Goal: Transaction & Acquisition: Book appointment/travel/reservation

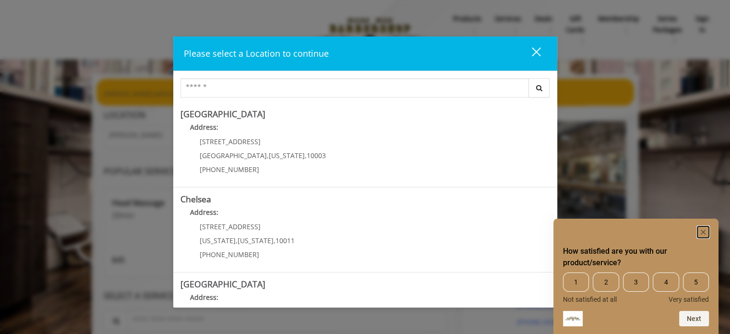
click at [701, 230] on rect "Hide survey" at bounding box center [704, 232] width 12 height 12
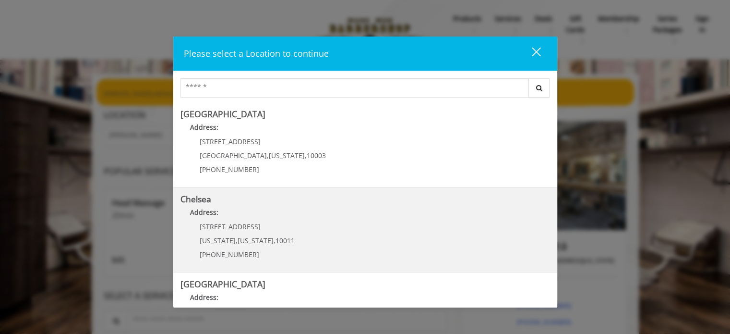
scroll to position [48, 0]
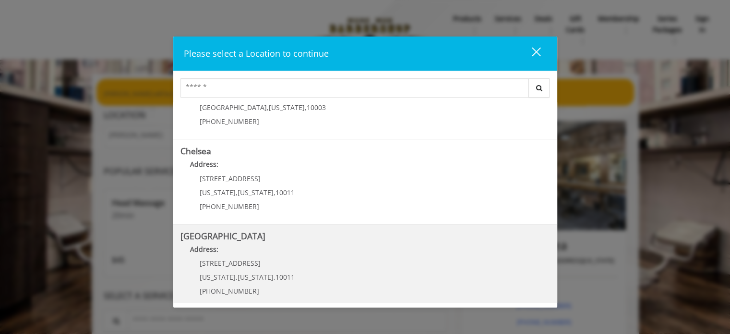
click at [237, 245] on Street "Address:" at bounding box center [366, 251] width 370 height 15
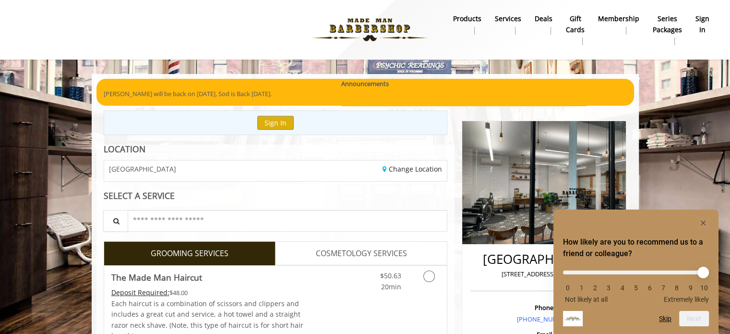
click at [167, 176] on div "[GEOGRAPHIC_DATA]" at bounding box center [186, 170] width 179 height 21
click at [154, 217] on input "text" at bounding box center [288, 221] width 320 height 22
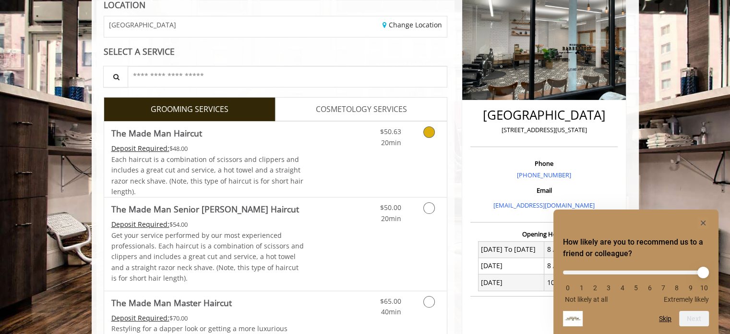
click at [423, 135] on link "Grooming services" at bounding box center [427, 134] width 24 height 26
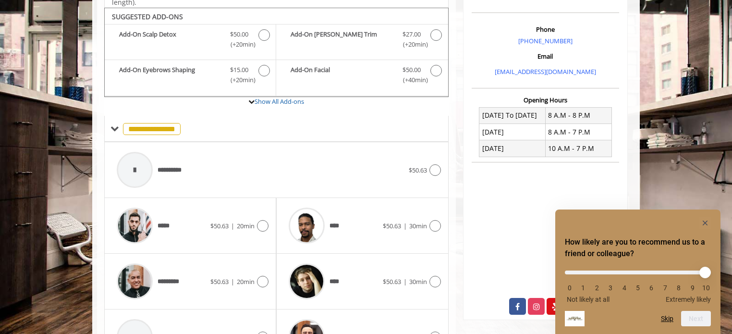
scroll to position [285, 0]
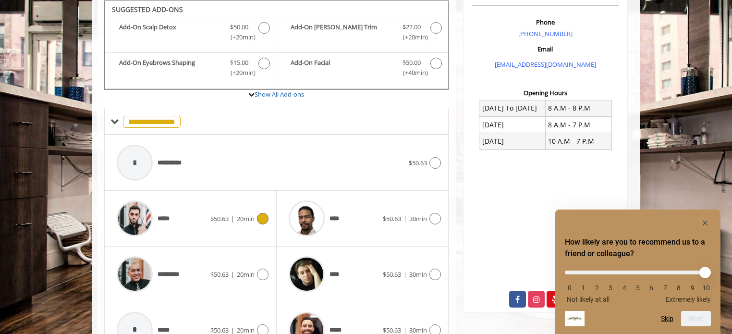
click at [261, 218] on icon at bounding box center [263, 219] width 12 height 12
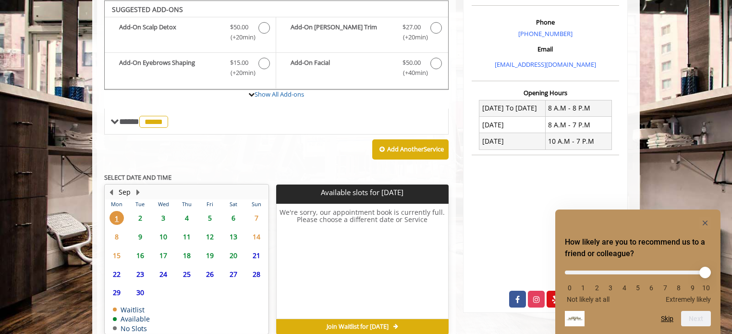
click at [182, 217] on span "4" at bounding box center [187, 218] width 14 height 14
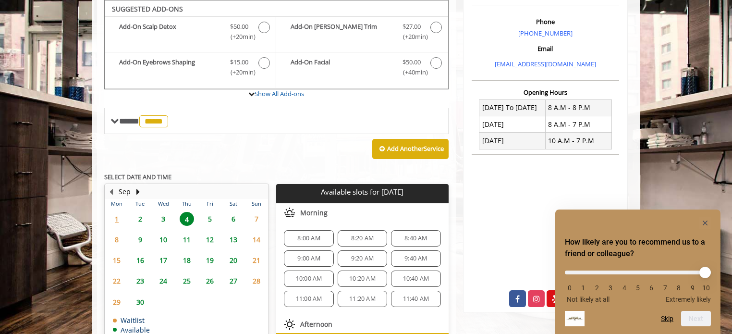
scroll to position [48, 0]
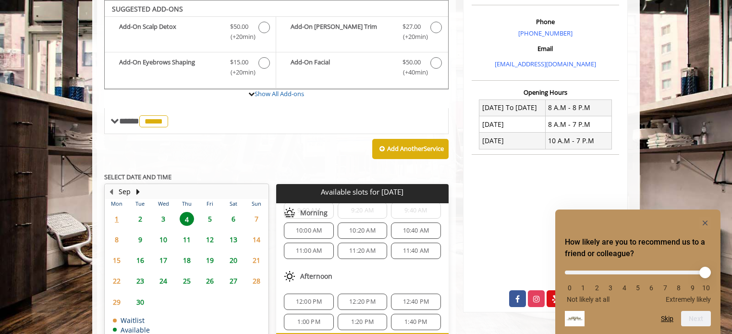
click at [161, 220] on span "3" at bounding box center [163, 219] width 14 height 14
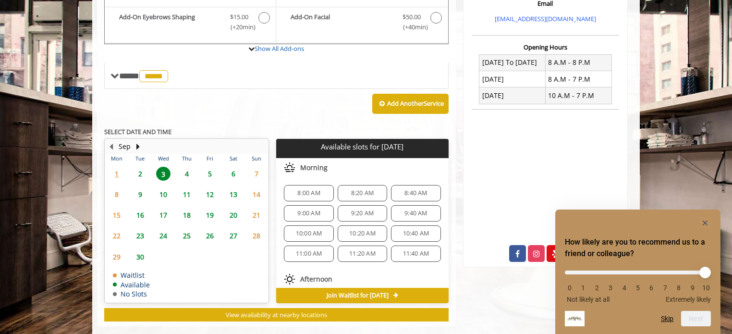
scroll to position [345, 0]
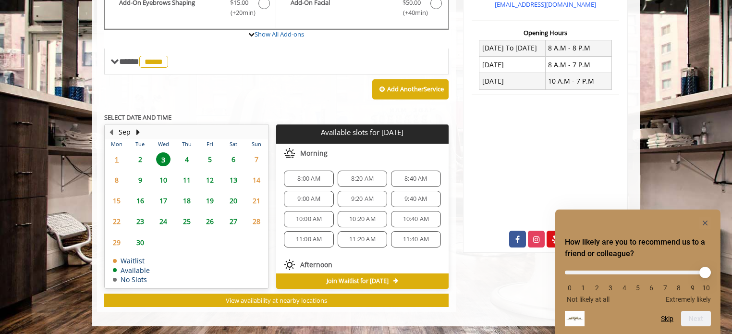
click at [181, 159] on span "4" at bounding box center [187, 159] width 14 height 14
click at [161, 159] on span "3" at bounding box center [163, 159] width 14 height 14
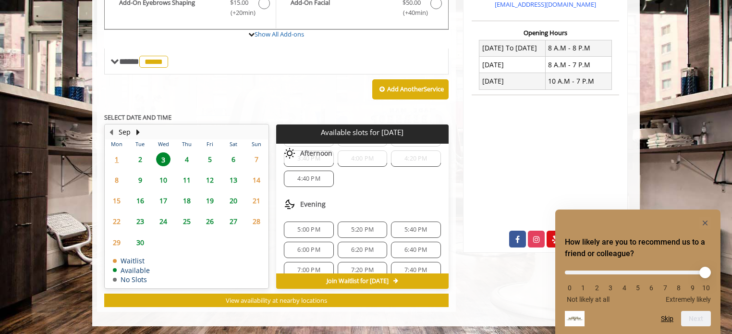
scroll to position [202, 0]
click at [355, 236] on span "6:20 PM" at bounding box center [362, 240] width 23 height 8
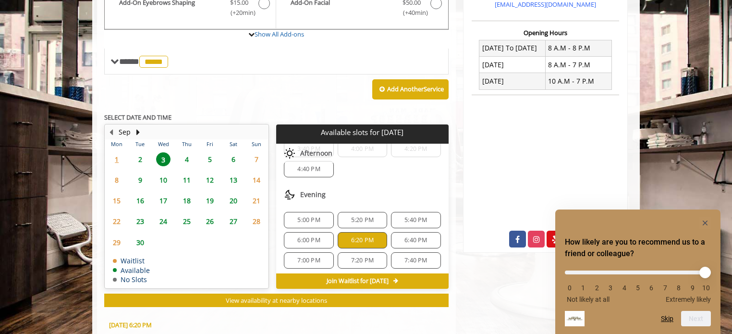
scroll to position [519, 0]
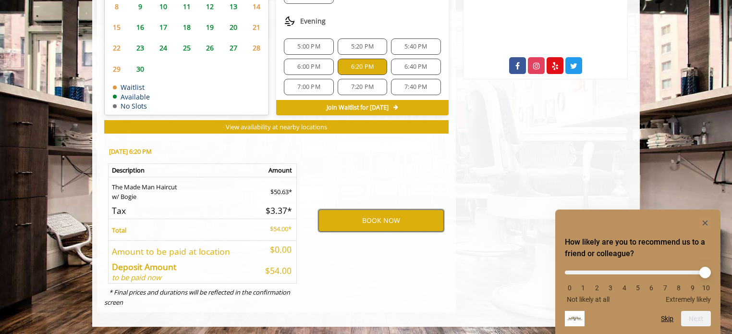
click at [368, 218] on button "BOOK NOW" at bounding box center [380, 220] width 125 height 22
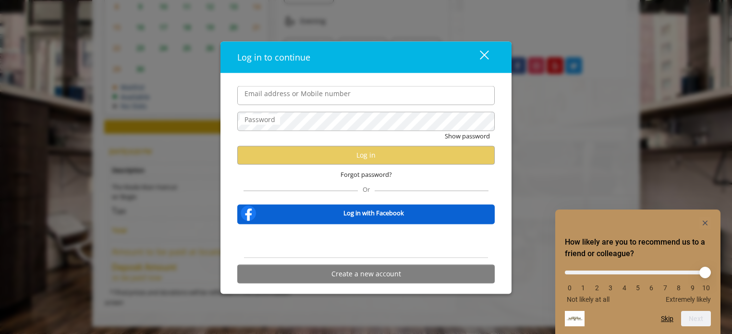
type input "**********"
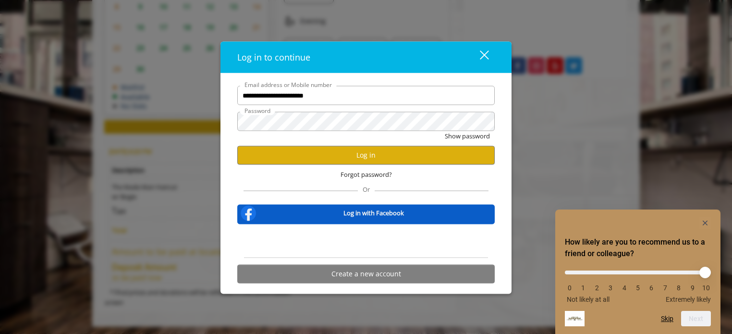
scroll to position [0, 0]
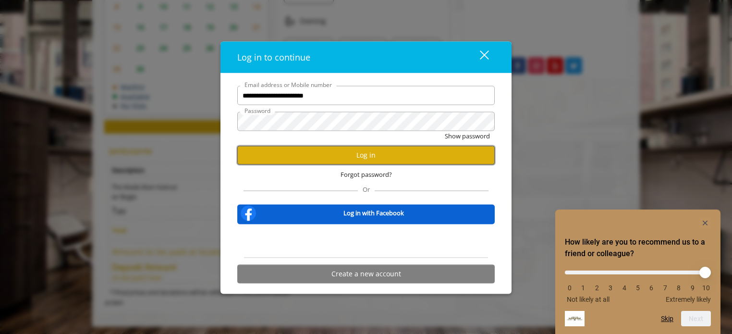
click at [329, 154] on button "Log in" at bounding box center [365, 154] width 257 height 19
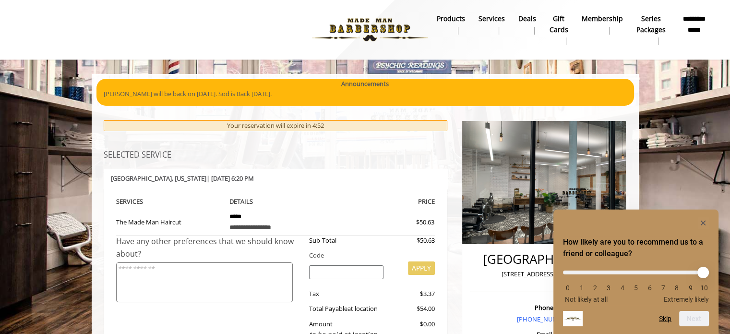
scroll to position [96, 0]
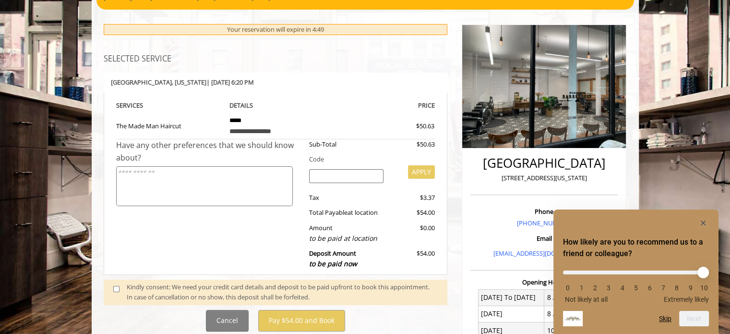
click at [119, 291] on span at bounding box center [120, 292] width 28 height 20
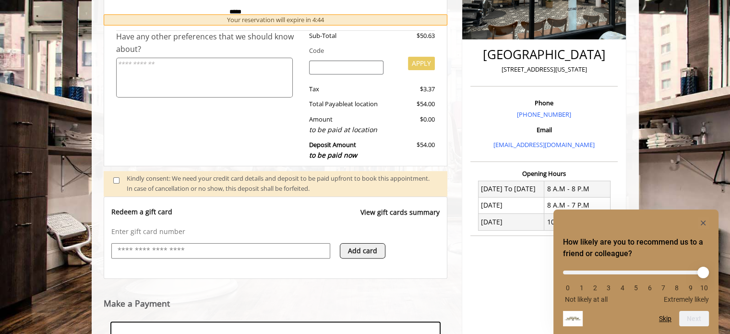
click at [240, 249] on input "text" at bounding box center [221, 251] width 208 height 12
type input "**********"
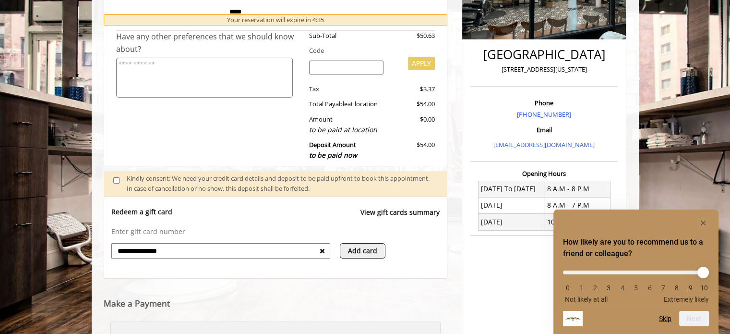
scroll to position [349, 0]
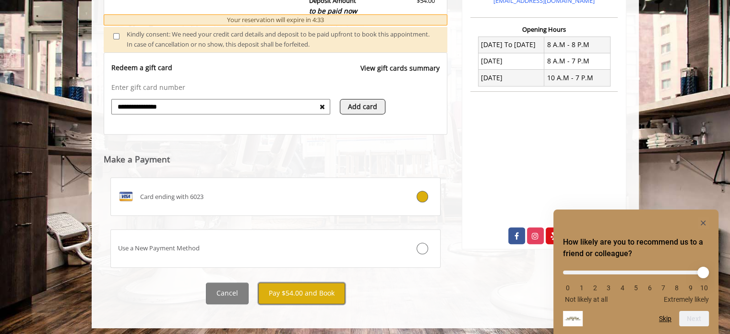
click at [312, 295] on button "Pay $54.00 and Book" at bounding box center [301, 293] width 87 height 22
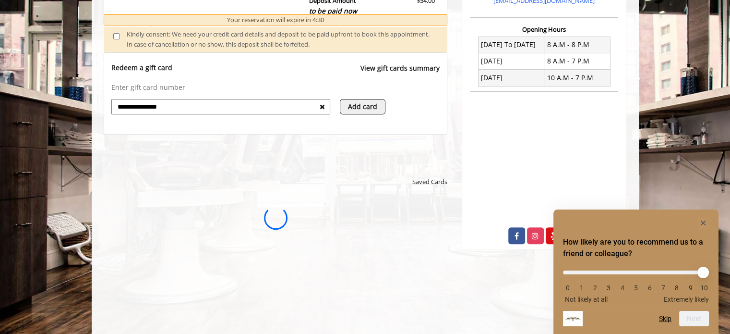
scroll to position [0, 0]
